Goal: Transaction & Acquisition: Book appointment/travel/reservation

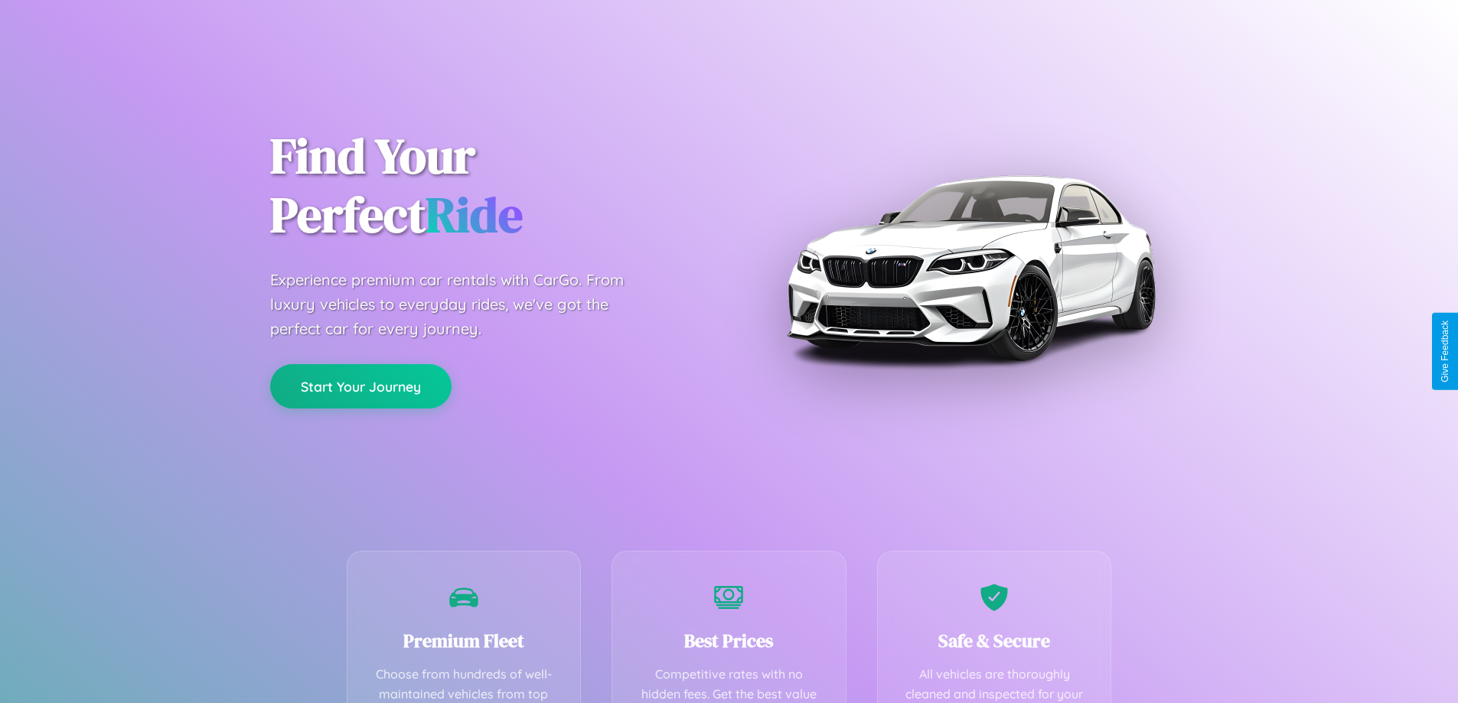
scroll to position [446, 0]
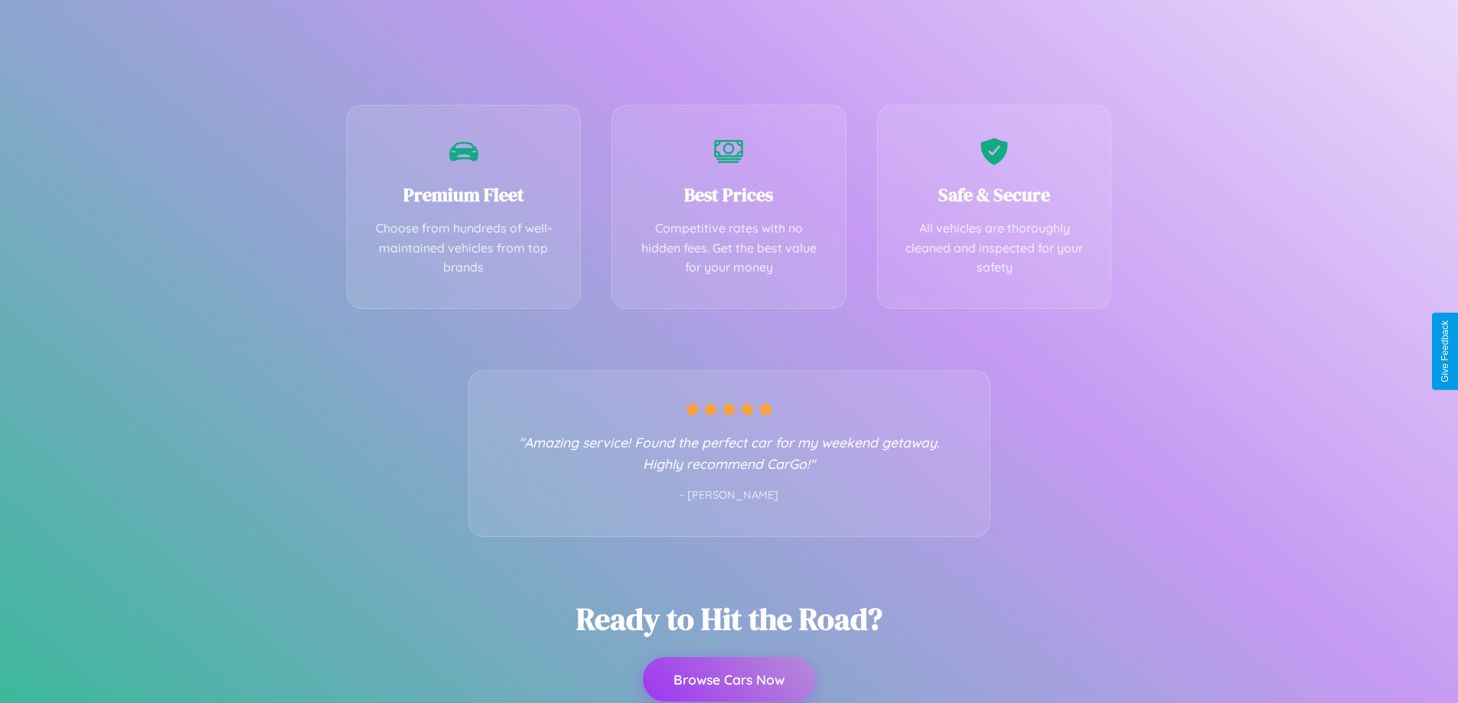
click at [729, 681] on button "Browse Cars Now" at bounding box center [729, 679] width 172 height 44
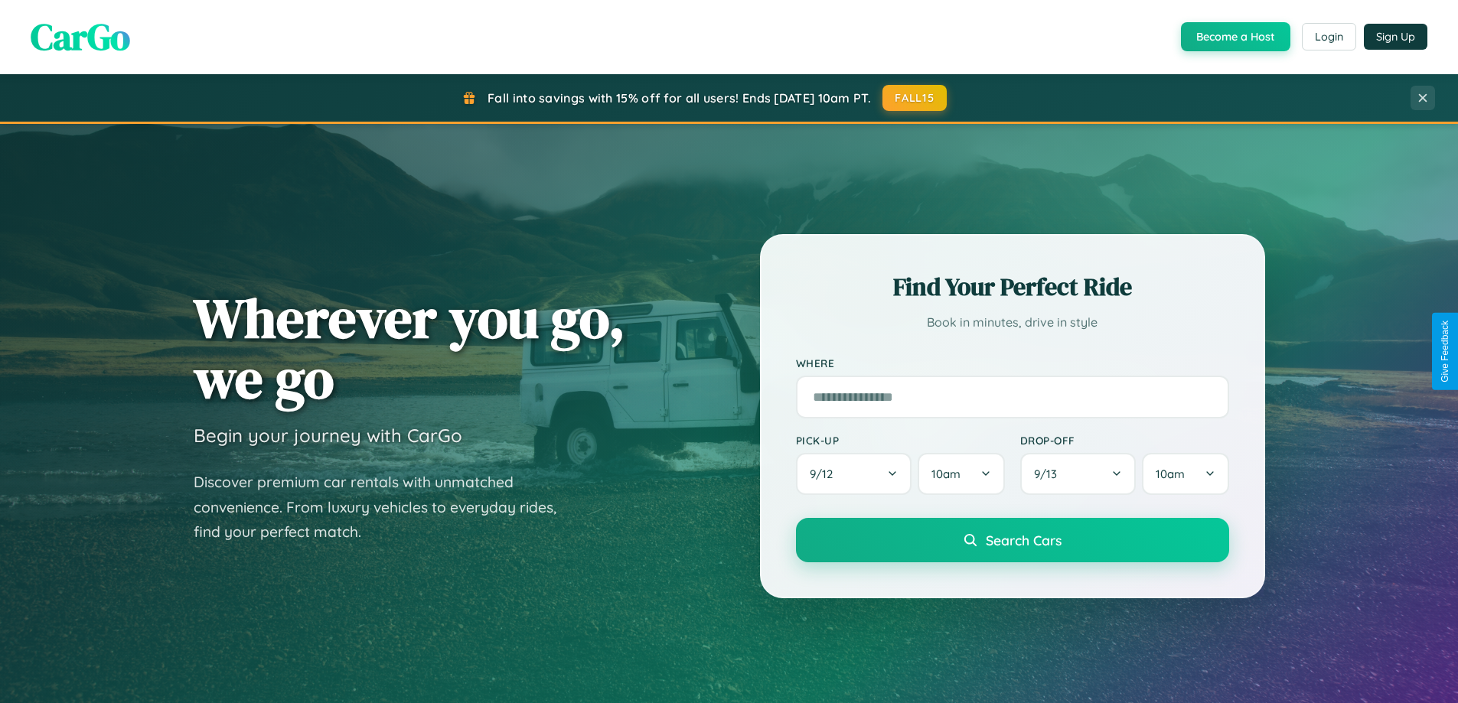
scroll to position [331, 0]
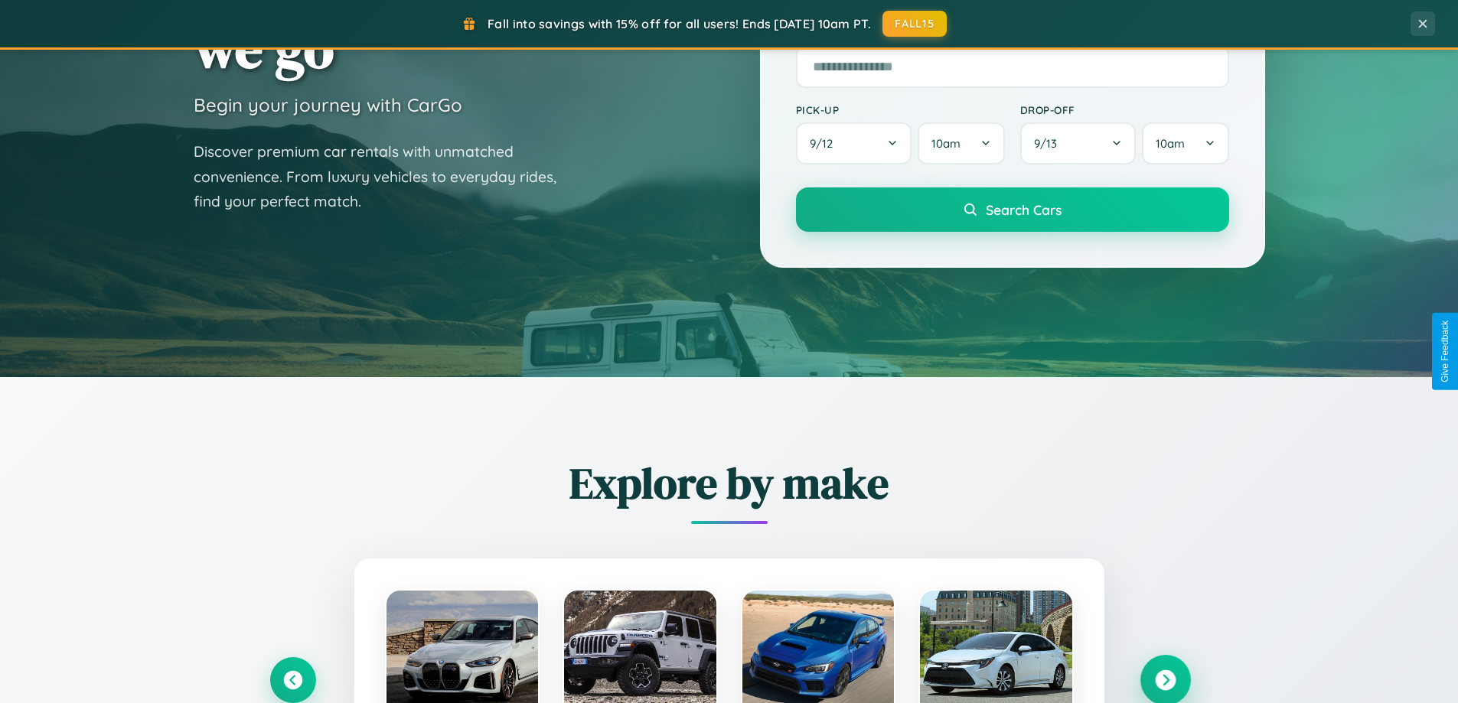
click at [1165, 680] on icon at bounding box center [1165, 680] width 21 height 21
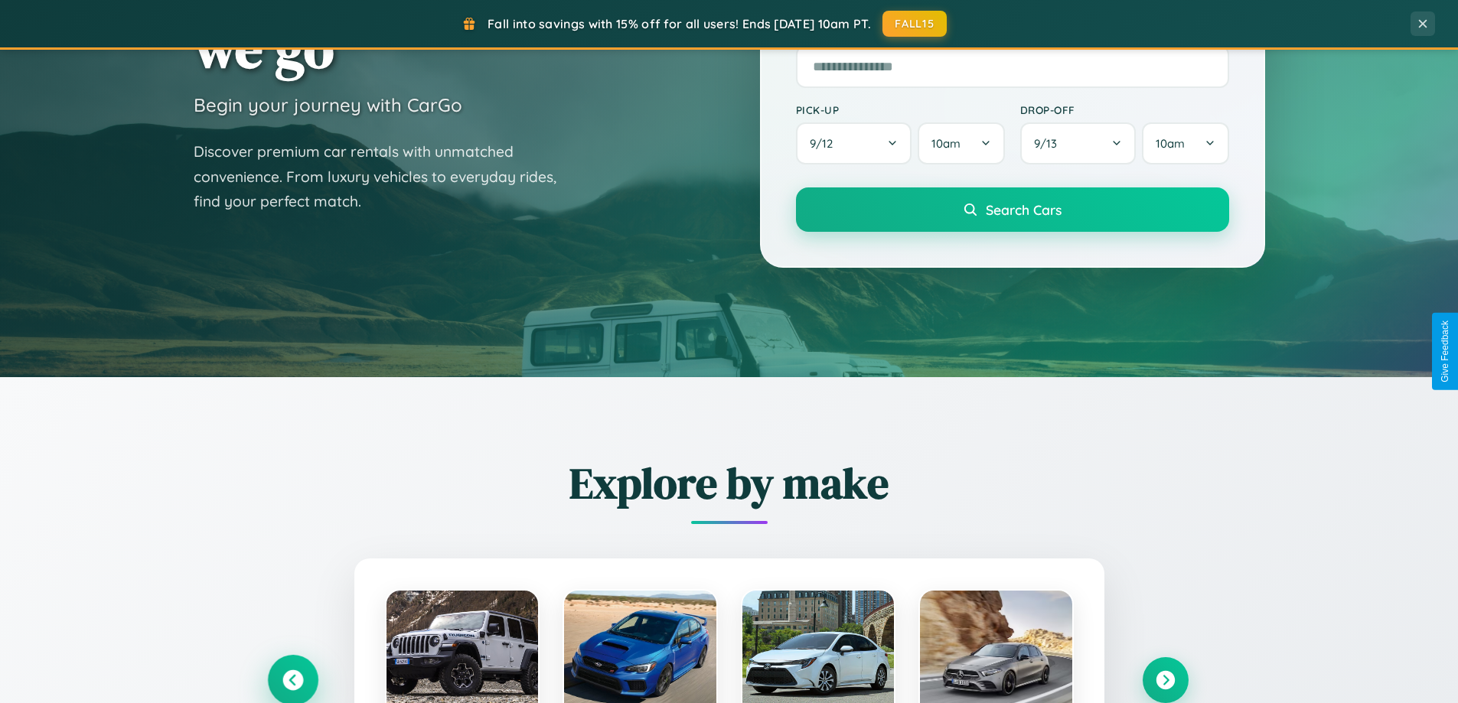
click at [292, 680] on icon at bounding box center [292, 680] width 21 height 21
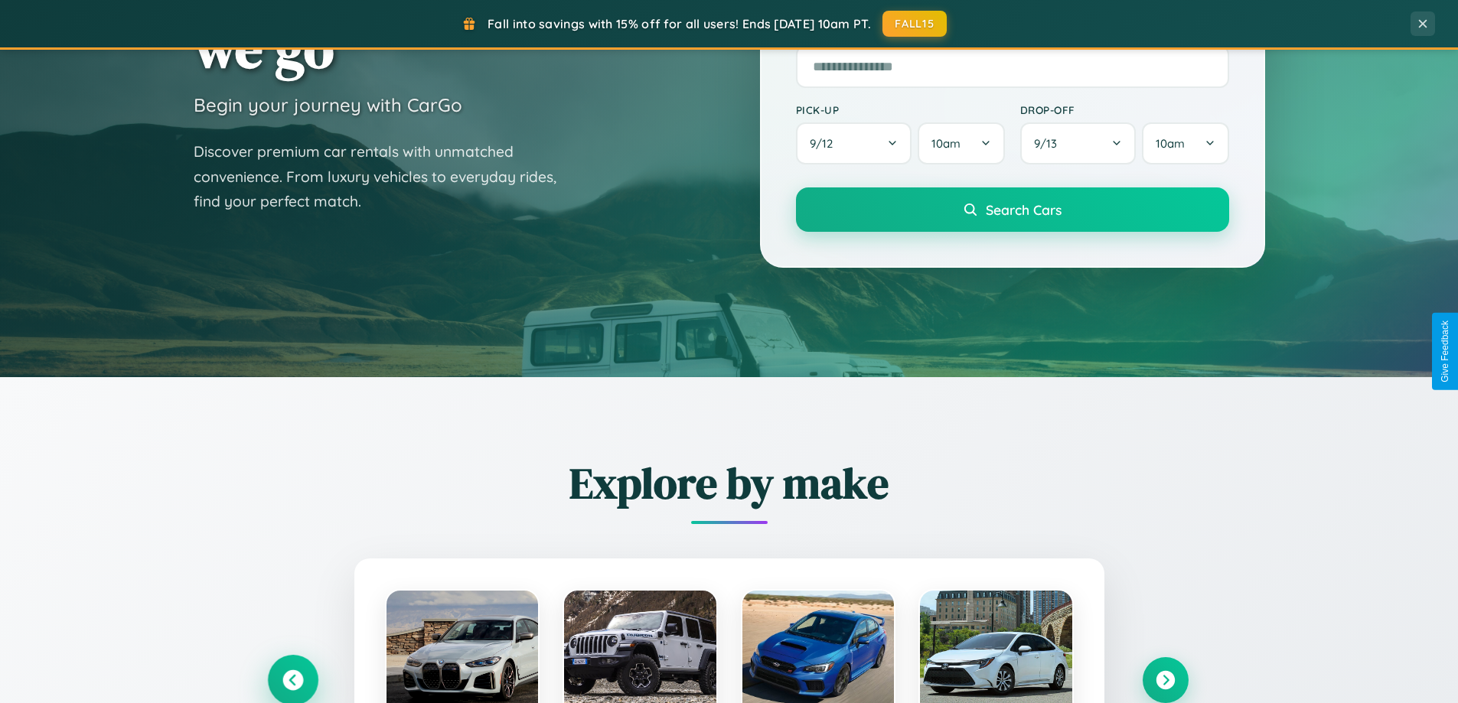
click at [292, 679] on icon at bounding box center [292, 680] width 25 height 25
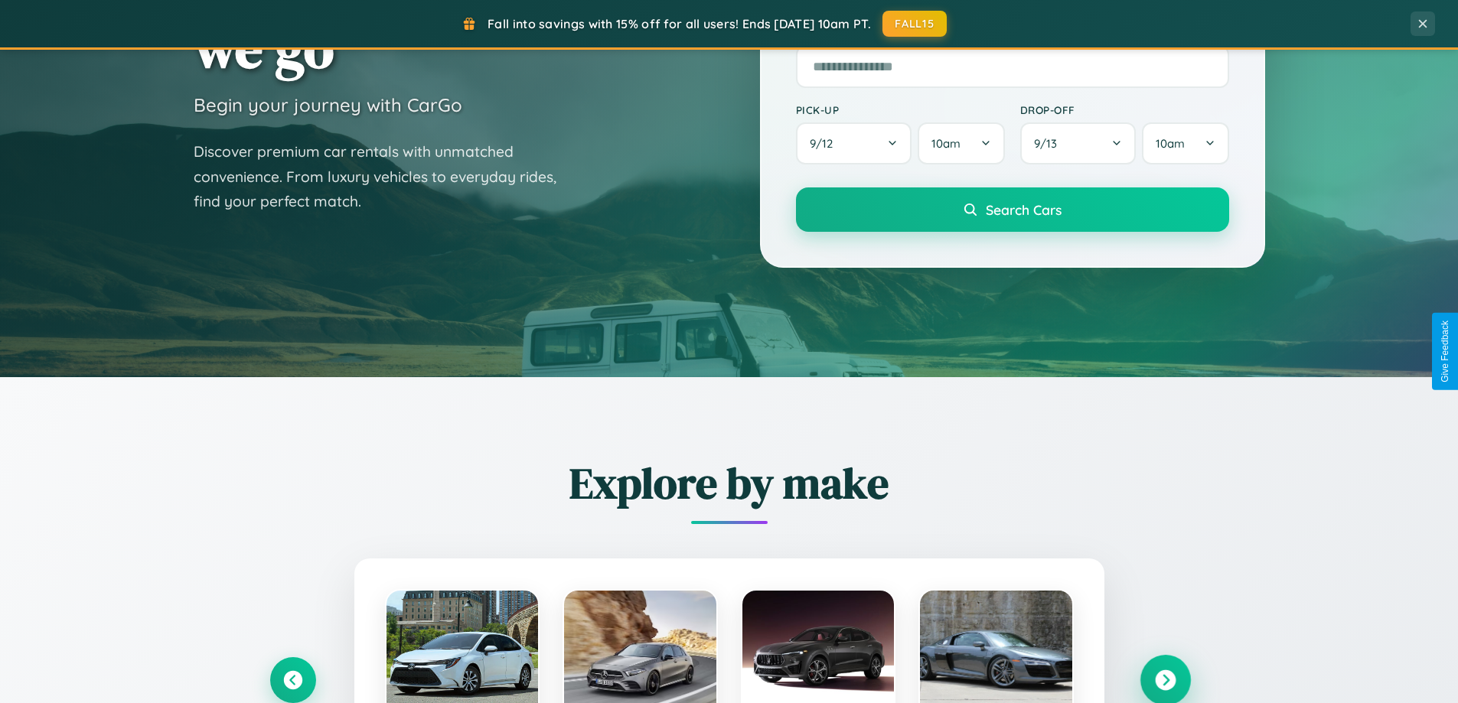
click at [1165, 680] on icon at bounding box center [1165, 680] width 21 height 21
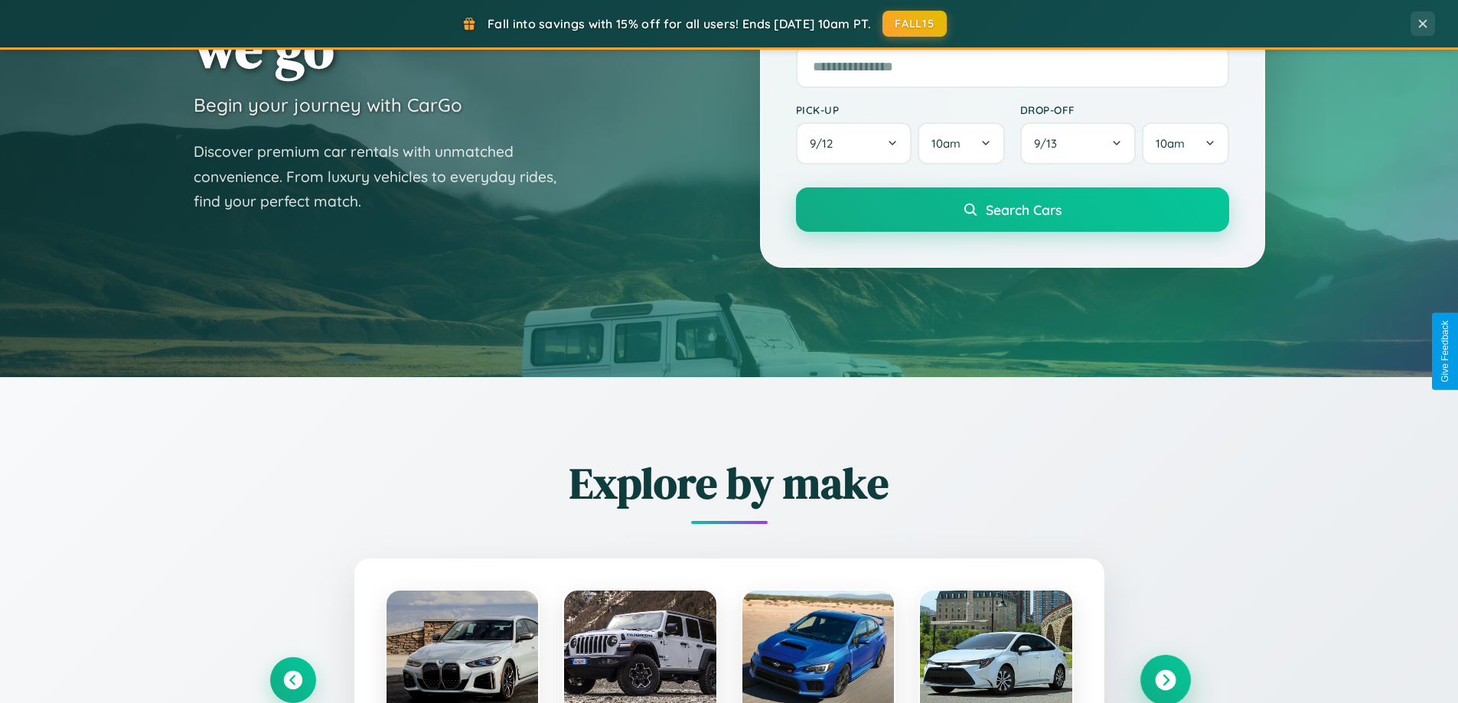
click at [1165, 680] on icon at bounding box center [1165, 680] width 21 height 21
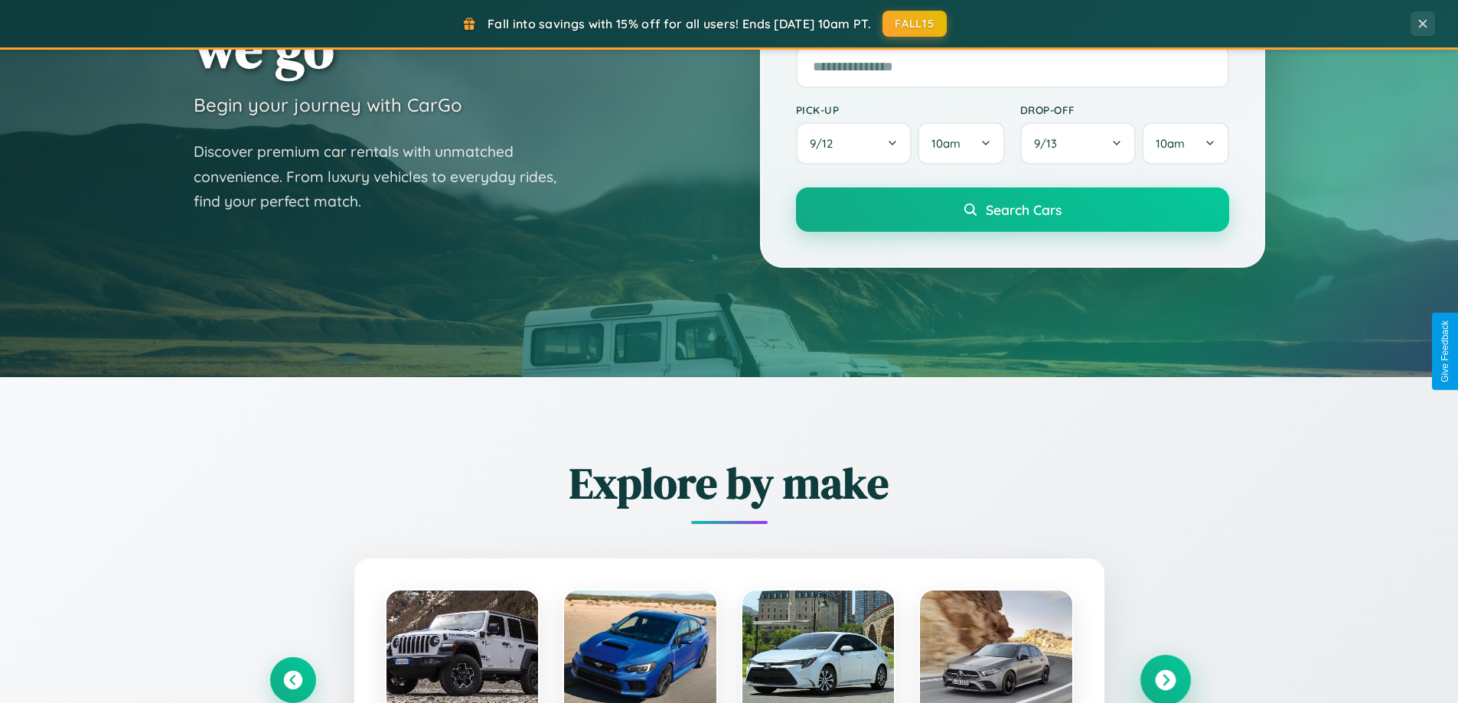
scroll to position [1053, 0]
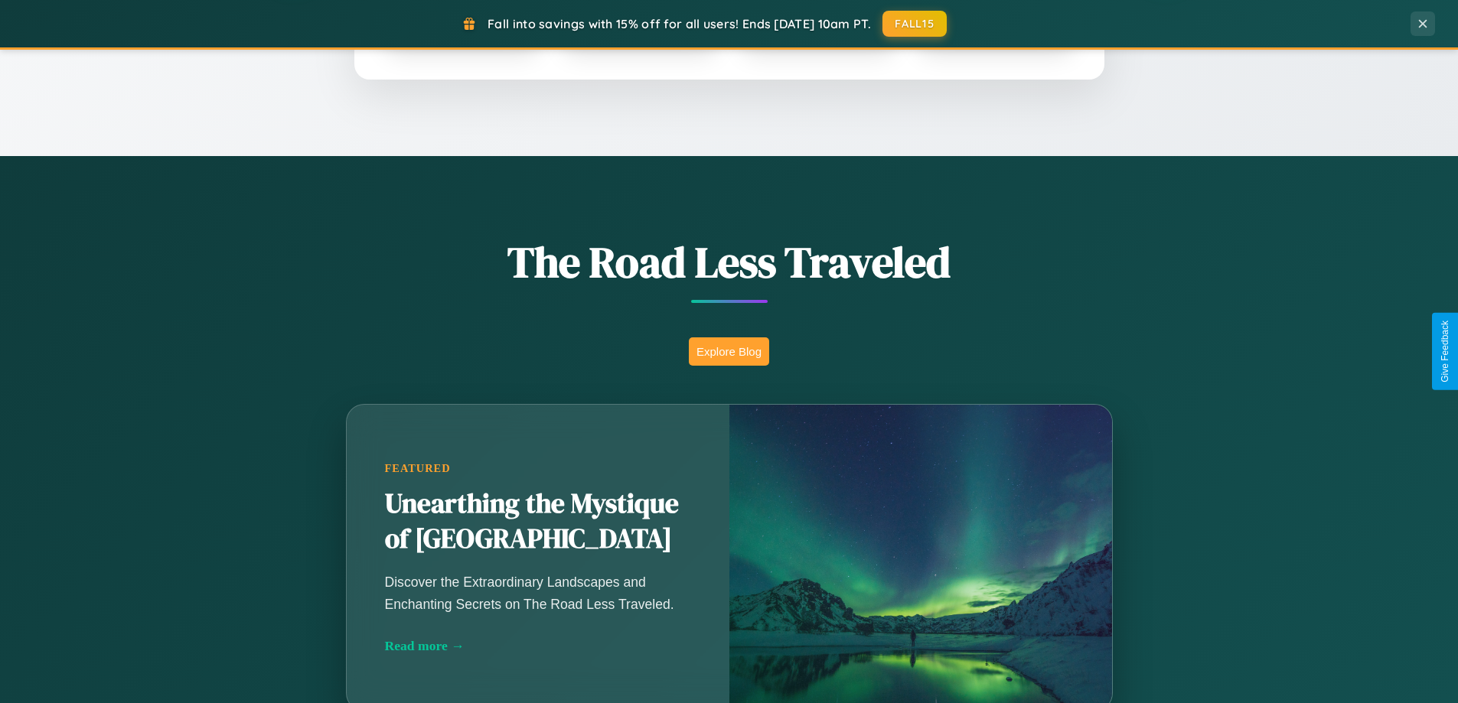
click at [729, 351] on button "Explore Blog" at bounding box center [729, 351] width 80 height 28
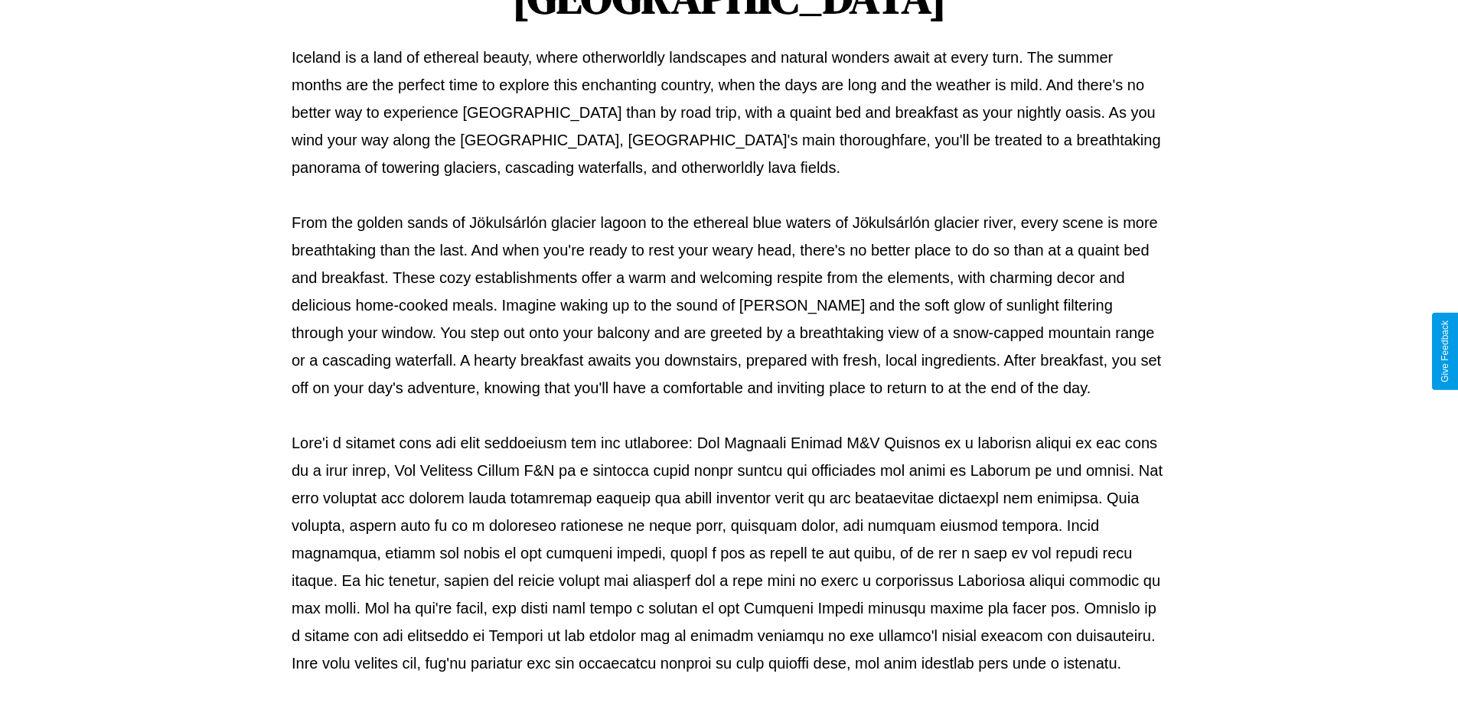
scroll to position [495, 0]
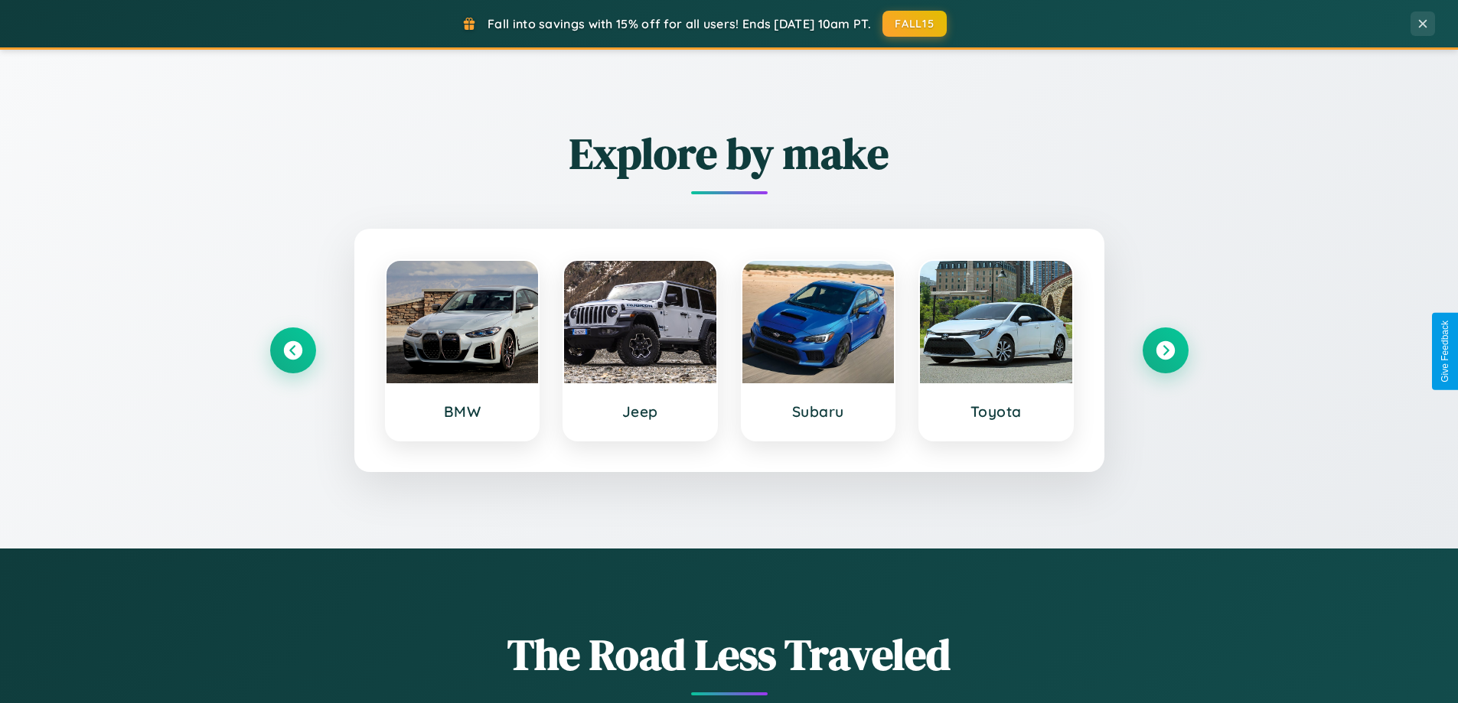
scroll to position [660, 0]
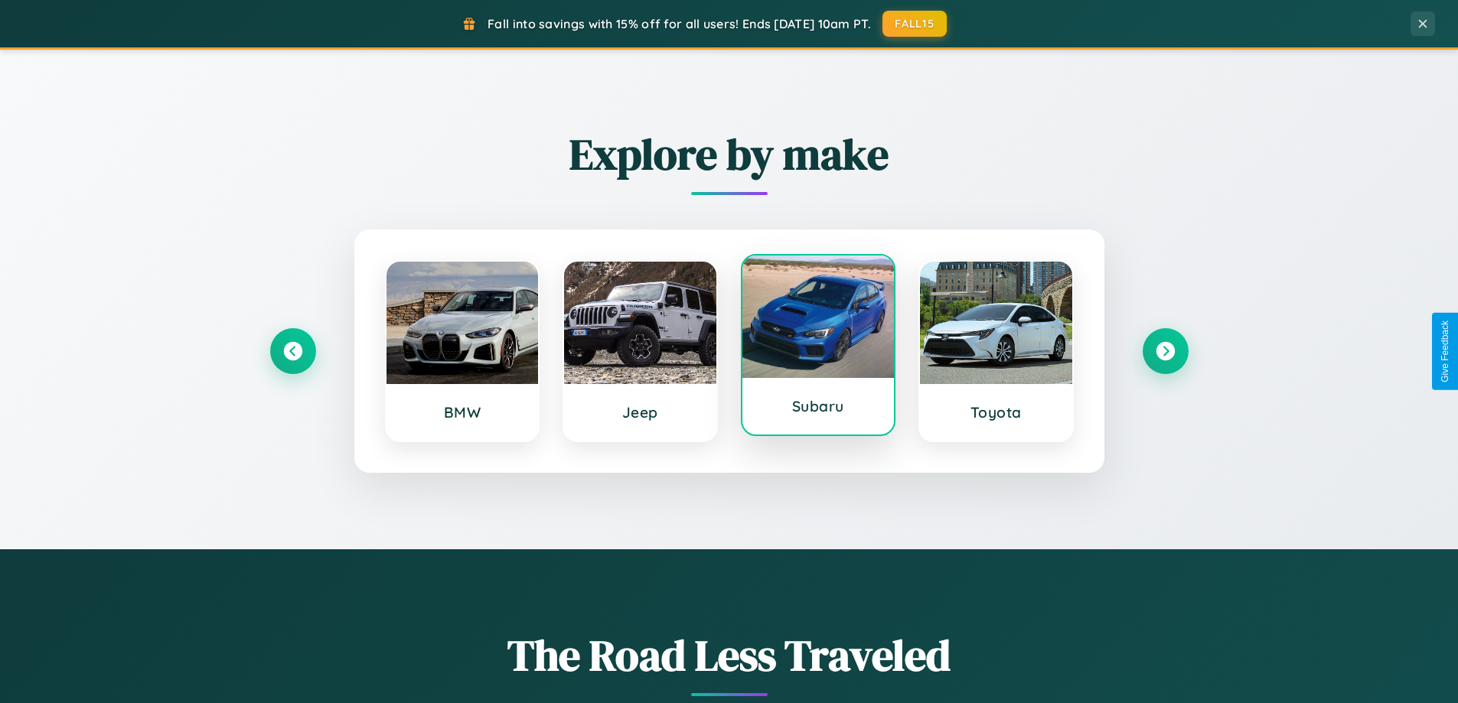
click at [817, 349] on div at bounding box center [818, 317] width 152 height 122
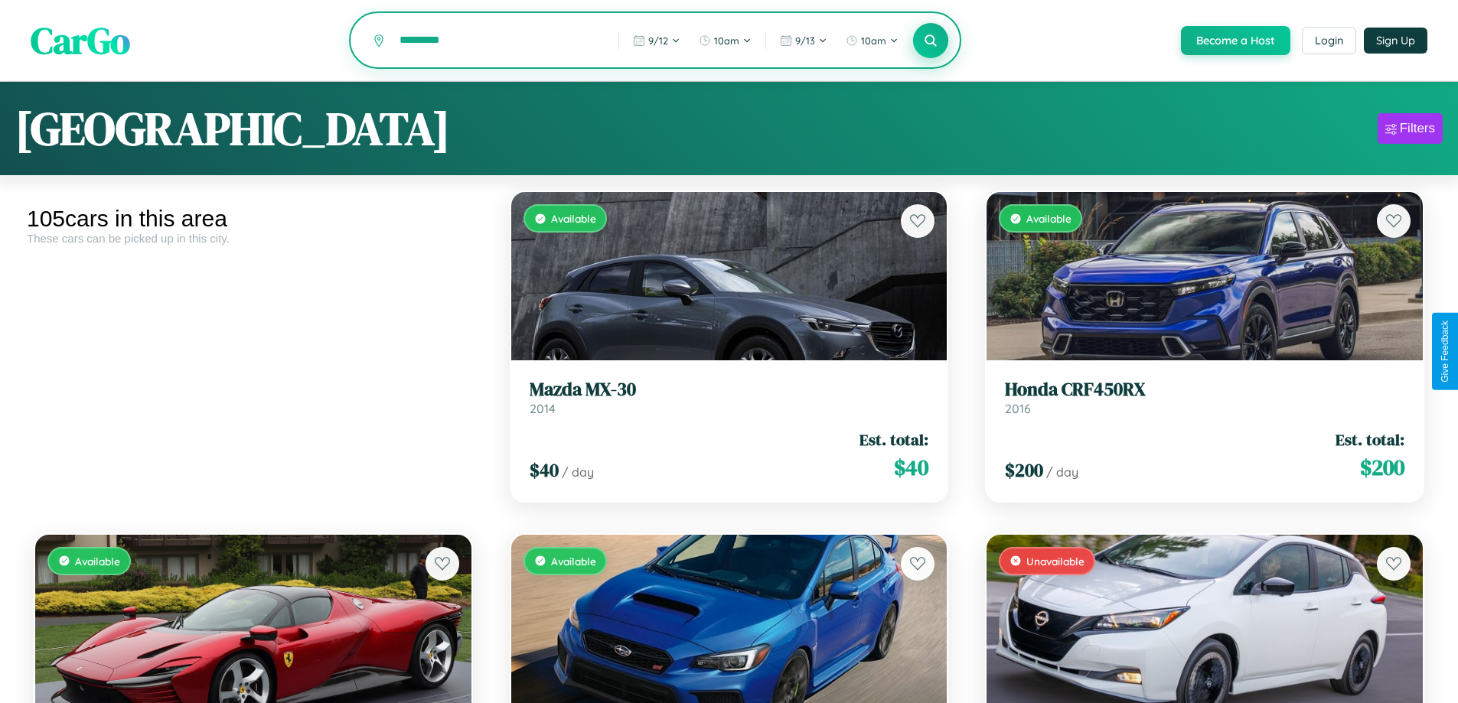
type input "*********"
click at [930, 41] on icon at bounding box center [931, 40] width 15 height 15
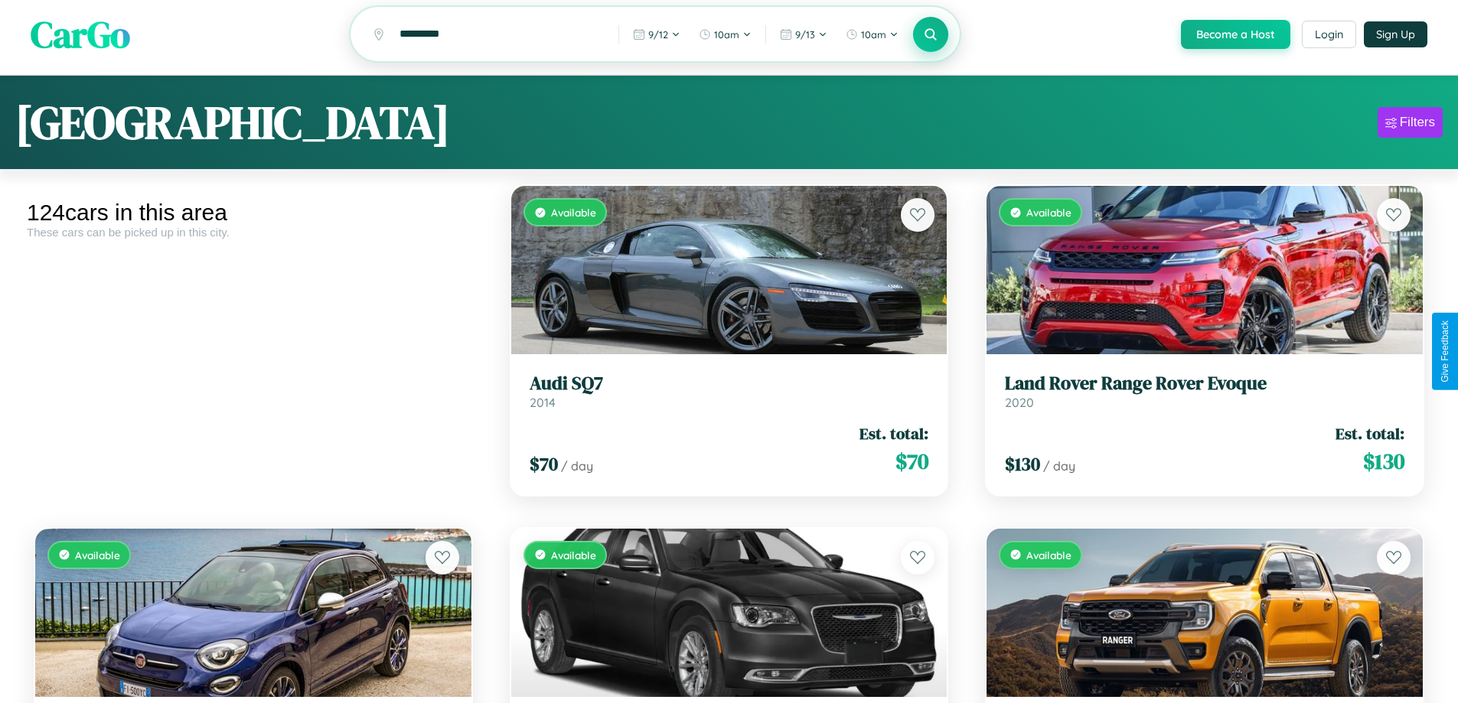
scroll to position [10838, 0]
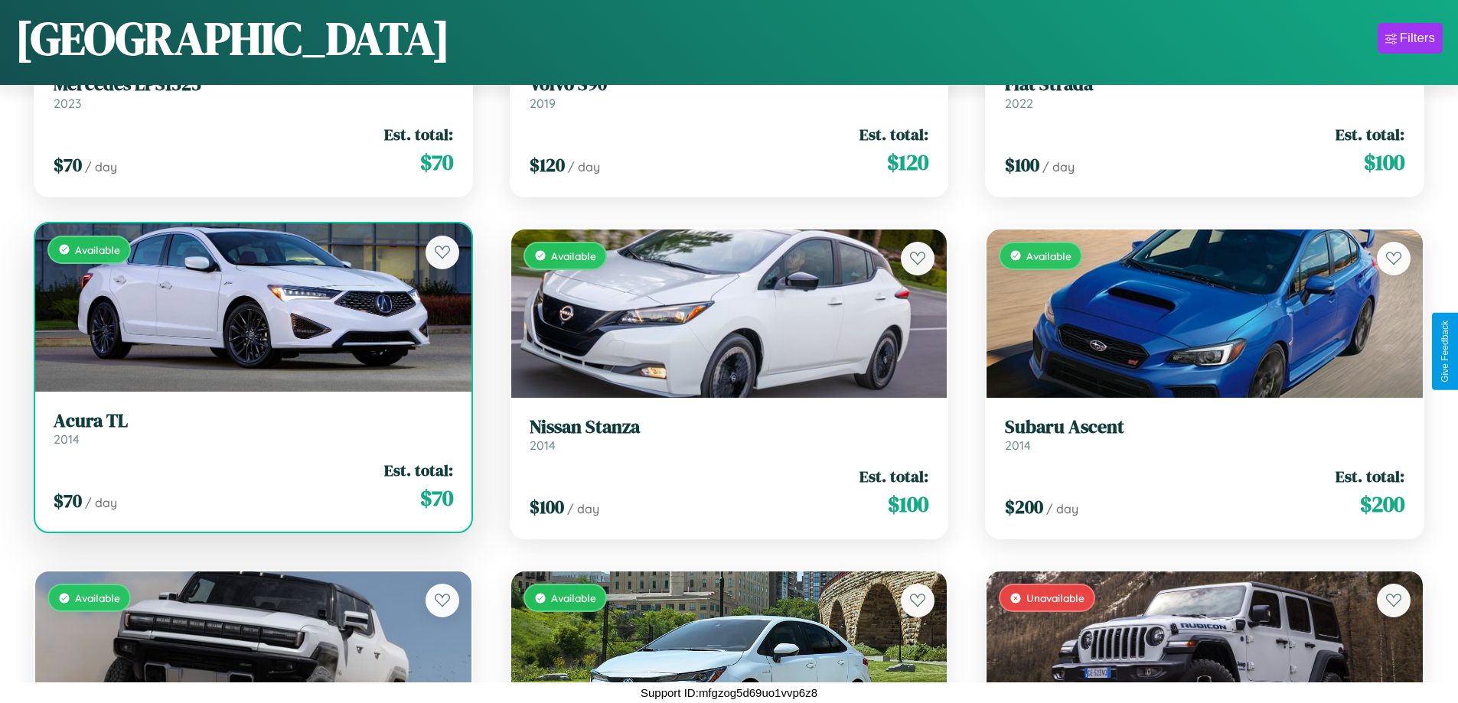
click at [251, 428] on h3 "Acura TL" at bounding box center [253, 421] width 399 height 22
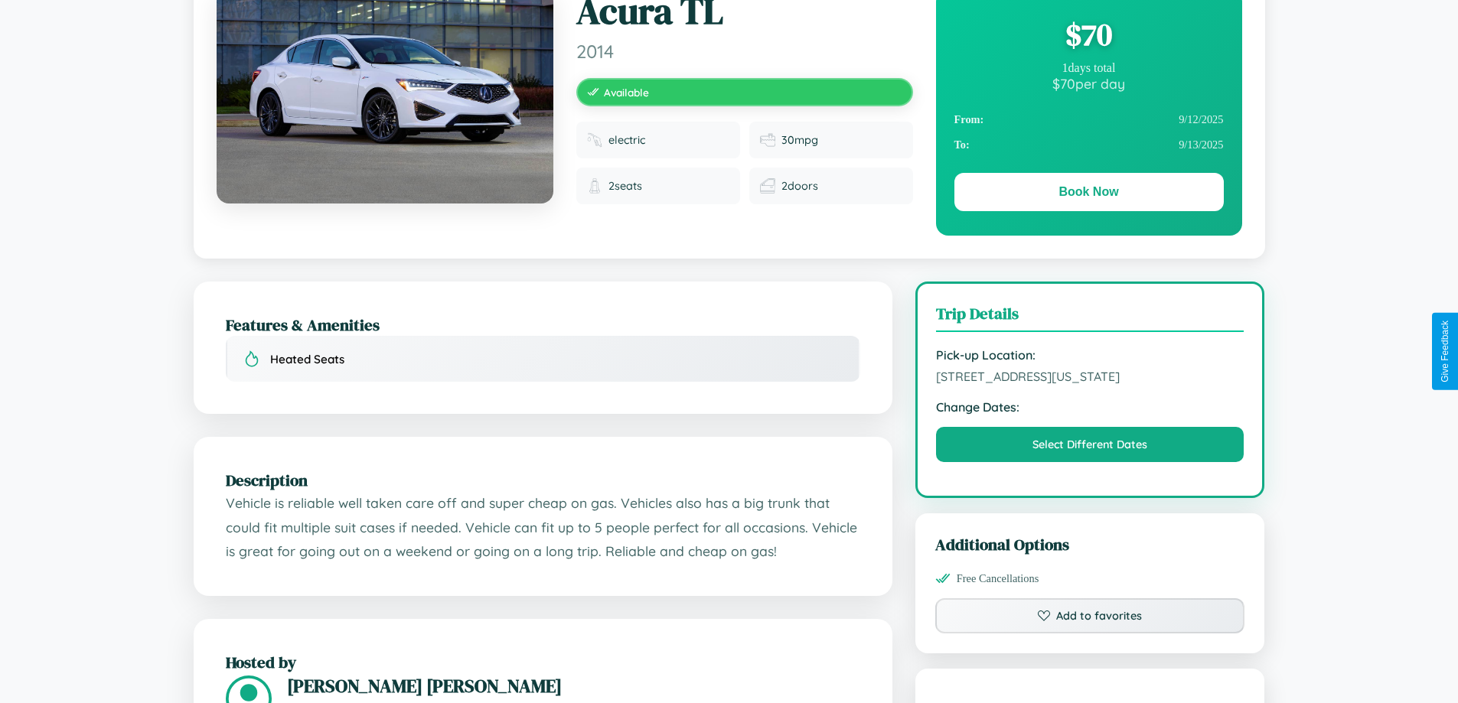
scroll to position [165, 0]
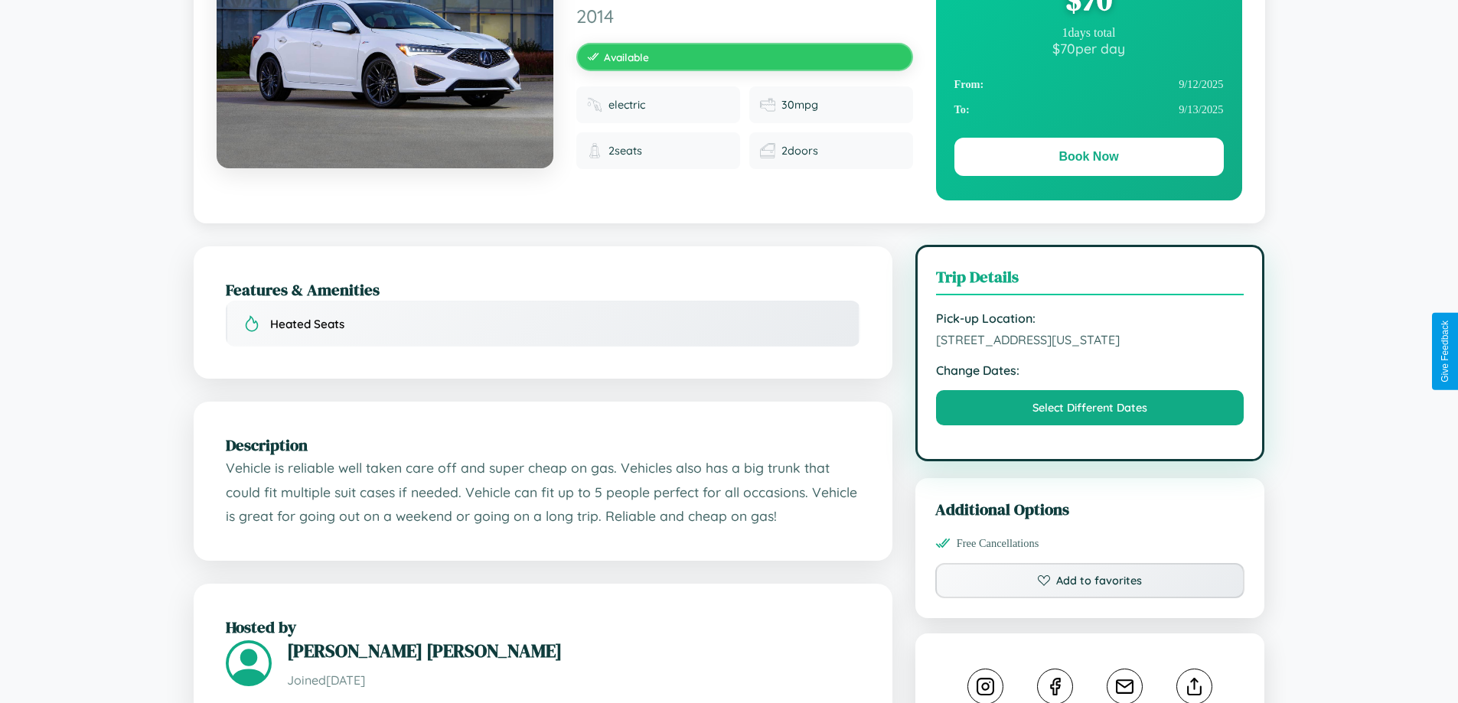
click at [1090, 347] on span "[STREET_ADDRESS][US_STATE]" at bounding box center [1090, 339] width 308 height 15
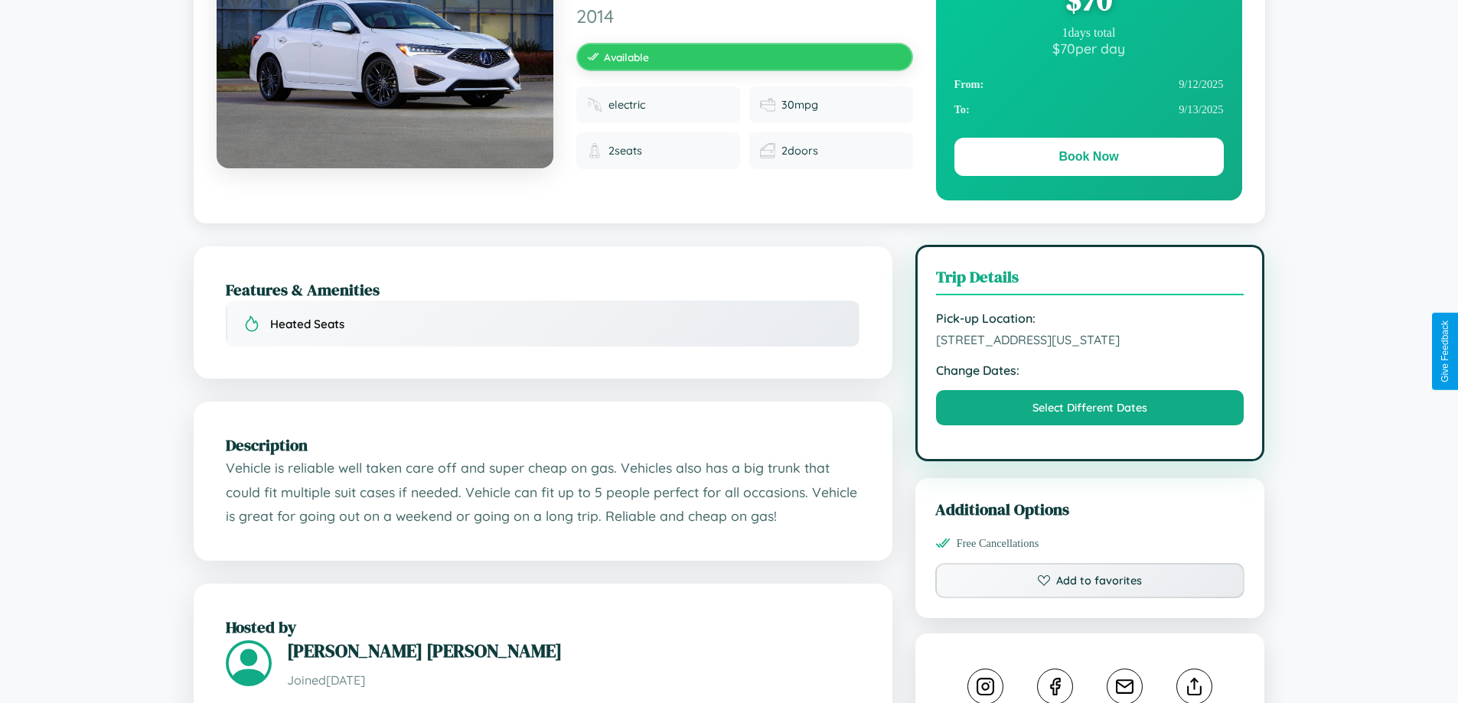
click at [1090, 347] on span "[STREET_ADDRESS][US_STATE]" at bounding box center [1090, 339] width 308 height 15
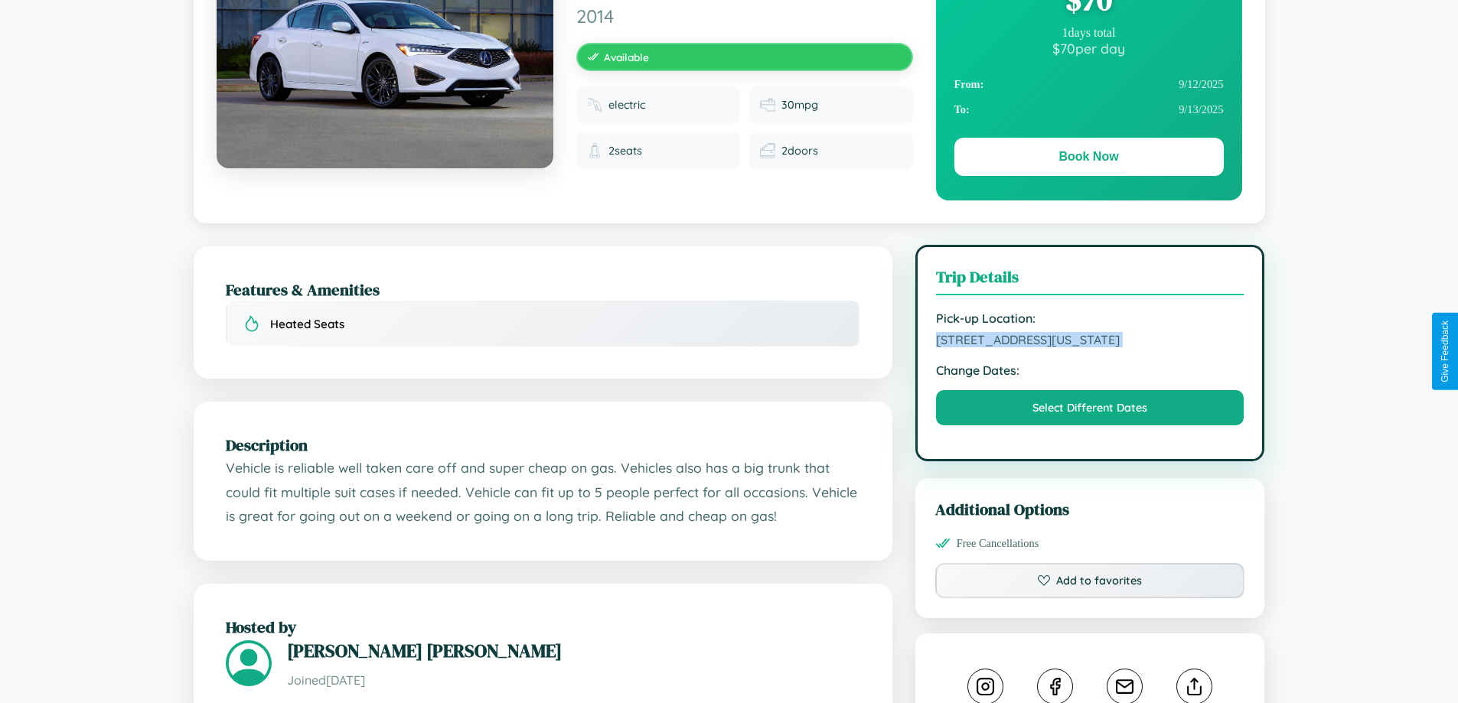
click at [1090, 347] on span "[STREET_ADDRESS][US_STATE]" at bounding box center [1090, 339] width 308 height 15
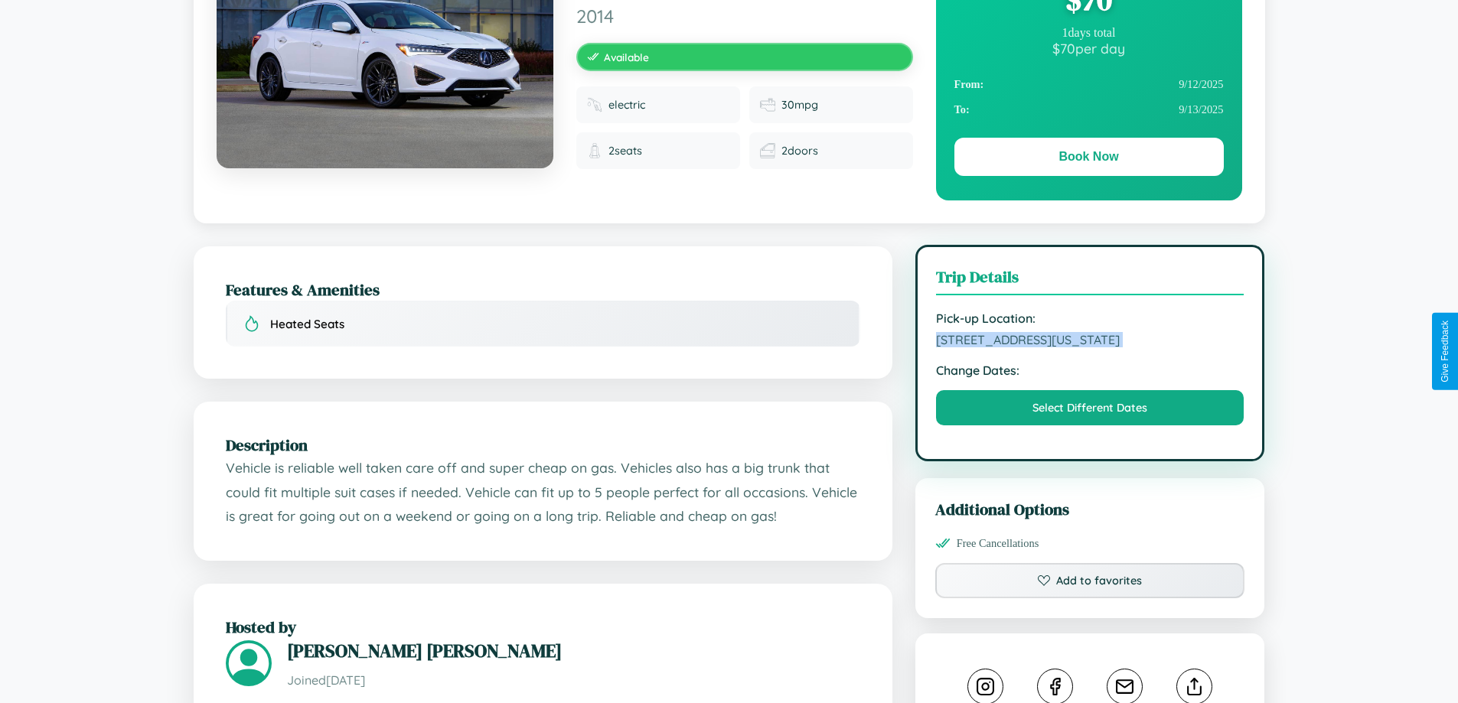
click at [1090, 347] on span "[STREET_ADDRESS][US_STATE]" at bounding box center [1090, 339] width 308 height 15
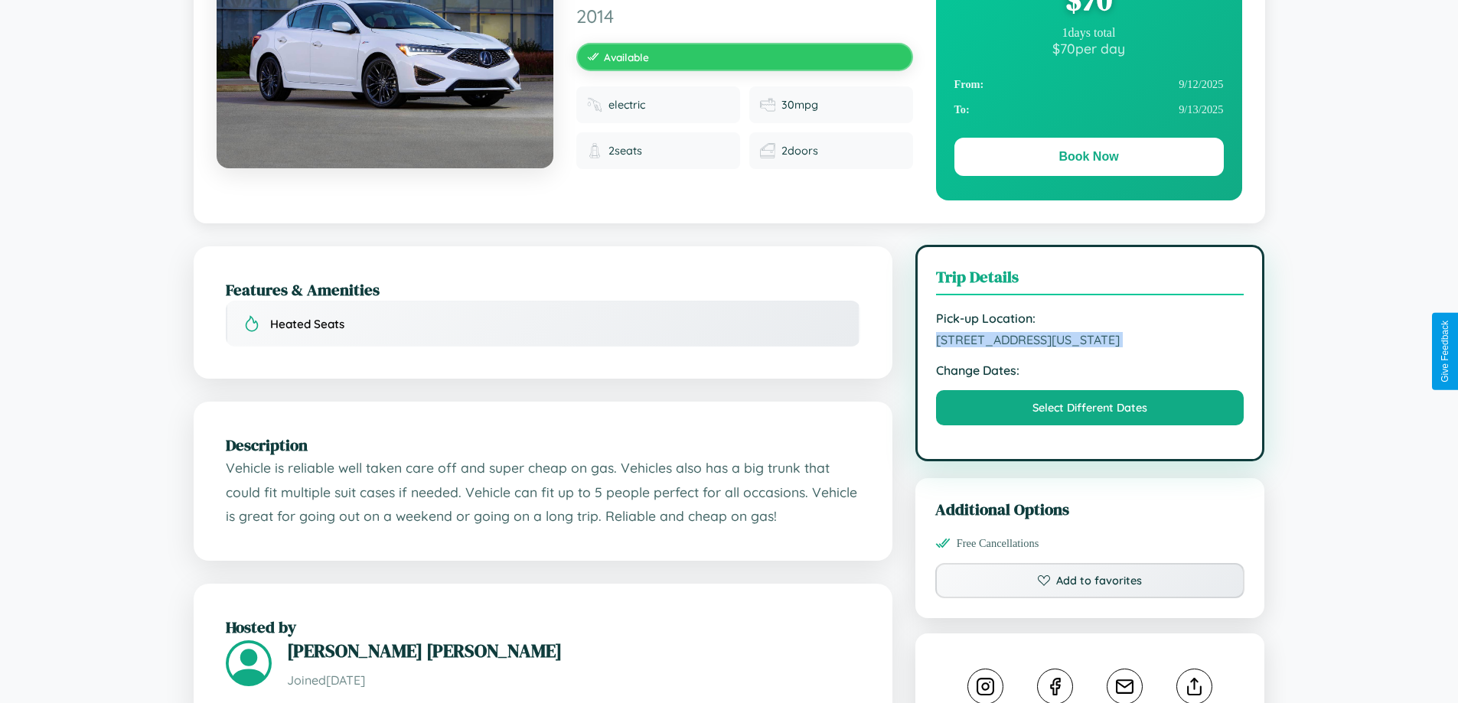
click at [1090, 347] on span "[STREET_ADDRESS][US_STATE]" at bounding box center [1090, 339] width 308 height 15
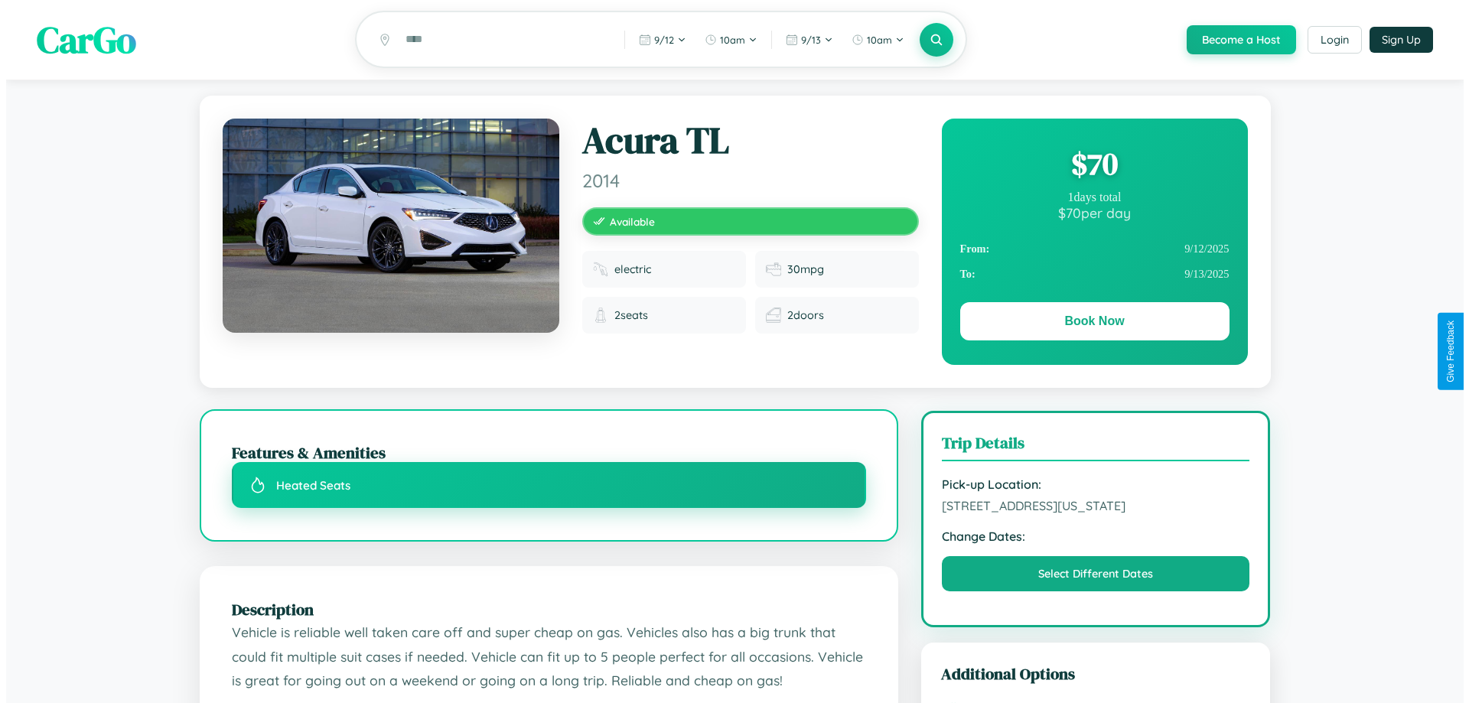
scroll to position [0, 0]
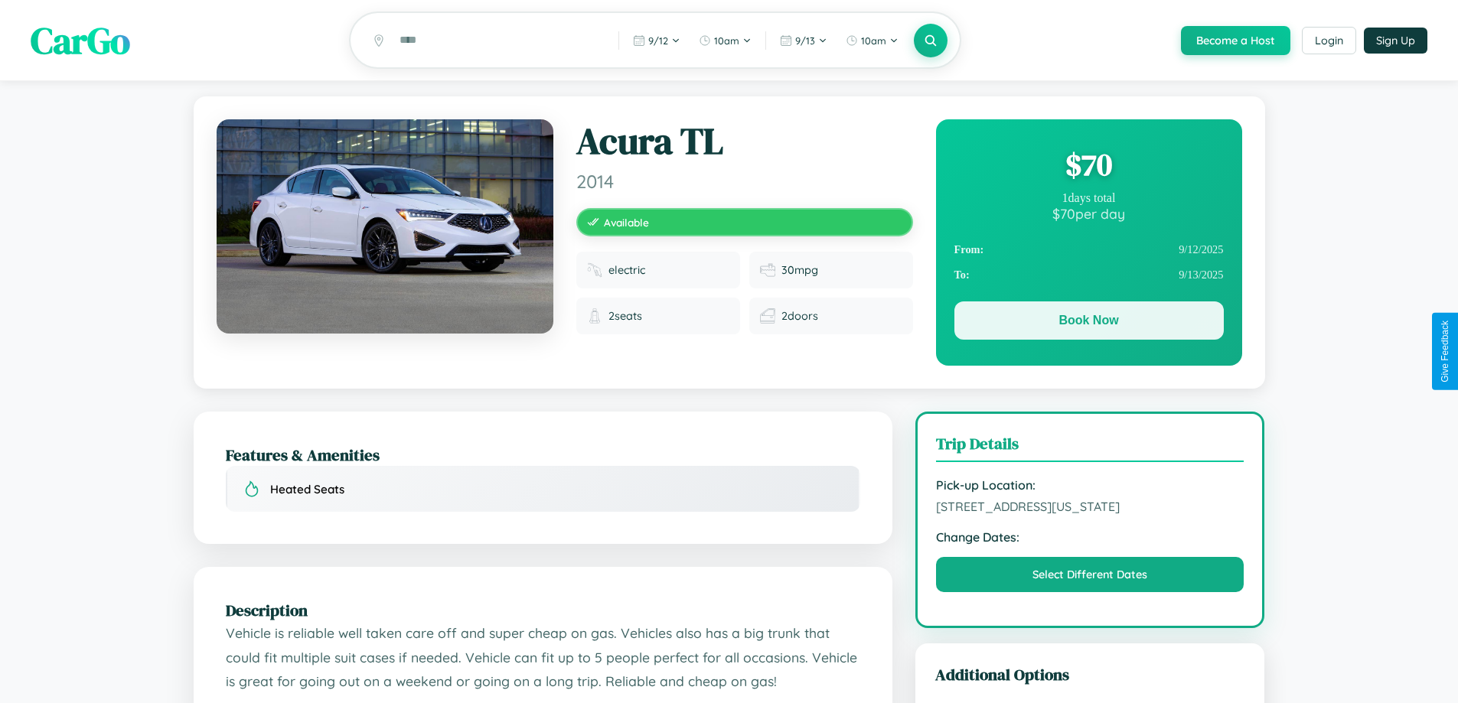
click at [1088, 323] on button "Book Now" at bounding box center [1088, 321] width 269 height 38
